Goal: Complete application form

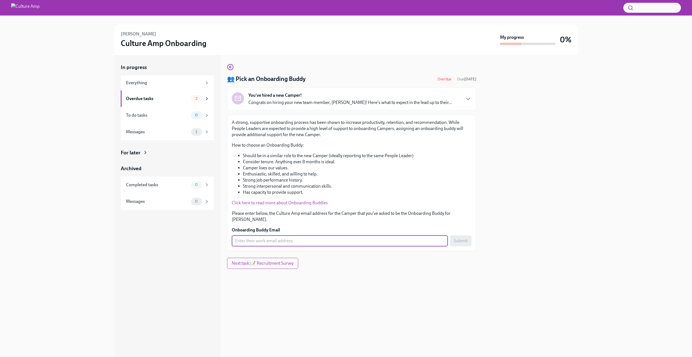
click at [289, 235] on input "Onboarding Buddy Email" at bounding box center [340, 240] width 216 height 11
type input "hari"
type input "b"
type input "y"
click at [300, 236] on input "Onboarding Buddy Email" at bounding box center [340, 240] width 216 height 11
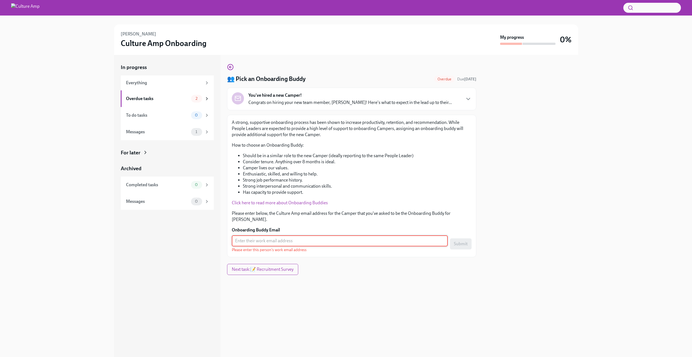
click at [297, 235] on input "Onboarding Buddy Email" at bounding box center [340, 240] width 216 height 11
paste input "[EMAIL_ADDRESS][PERSON_NAME][DOMAIN_NAME]"
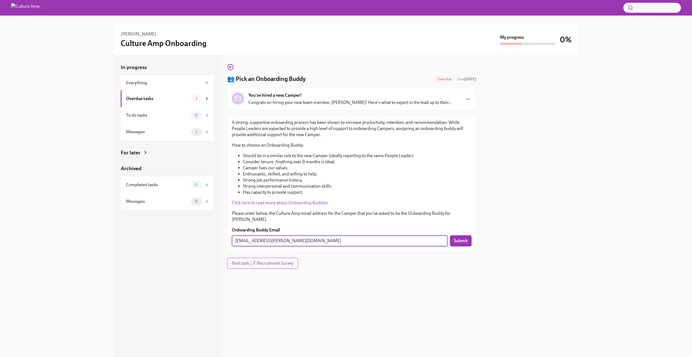
type input "[EMAIL_ADDRESS][PERSON_NAME][DOMAIN_NAME]"
click at [459, 238] on span "Submit" at bounding box center [461, 241] width 14 height 6
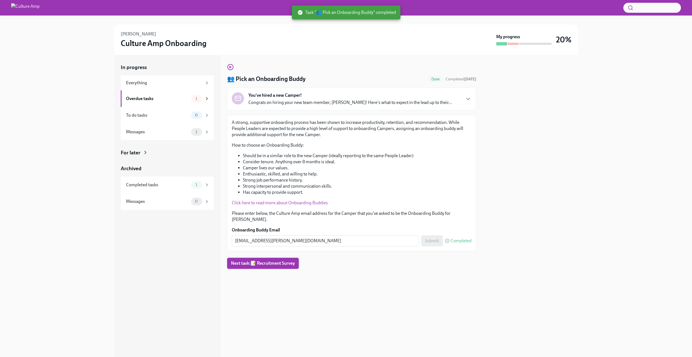
click at [287, 260] on button "Next task : 📝 Recruitment Survey" at bounding box center [263, 263] width 72 height 11
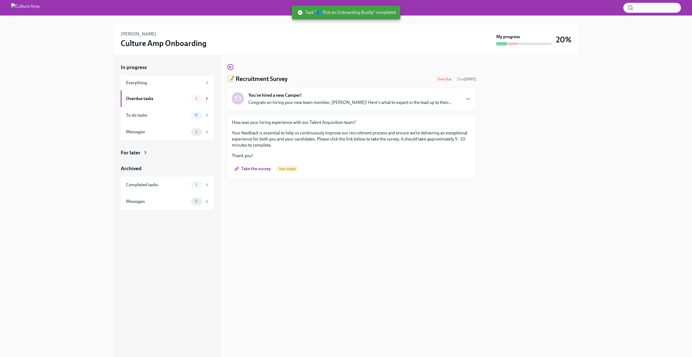
click at [264, 169] on span "Take the survey" at bounding box center [253, 169] width 35 height 6
